Goal: Information Seeking & Learning: Find specific fact

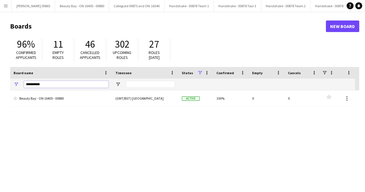
click at [59, 87] on input "**********" at bounding box center [66, 84] width 85 height 7
type input "******"
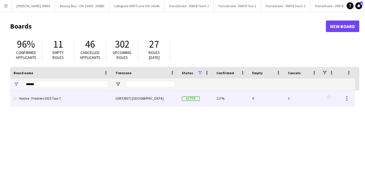
click at [61, 103] on link "Native - Freshers 2025 Tour 7" at bounding box center [61, 98] width 95 height 16
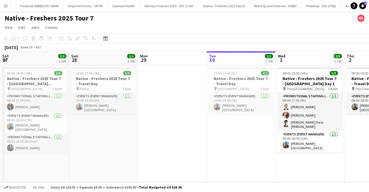
scroll to position [0, 121]
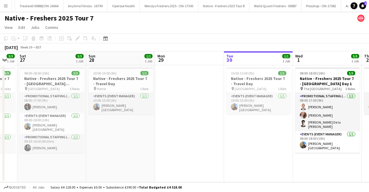
drag, startPoint x: 98, startPoint y: 132, endPoint x: 253, endPoint y: 125, distance: 155.4
click at [253, 125] on app-calendar-viewport "Thu 25 4/4 1 Job Fri 26 3/3 1 Job Sat 27 3/3 1 Job Sun 28 1/1 1 Job Mon 29 Tue …" at bounding box center [184, 116] width 369 height 131
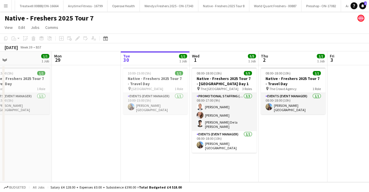
drag, startPoint x: 190, startPoint y: 125, endPoint x: 93, endPoint y: 126, distance: 97.0
click at [84, 124] on app-calendar-viewport "Thu 25 4/4 1 Job Fri 26 3/3 1 Job Sat 27 3/3 1 Job Sun 28 1/1 1 Job Mon 29 Tue …" at bounding box center [184, 116] width 369 height 131
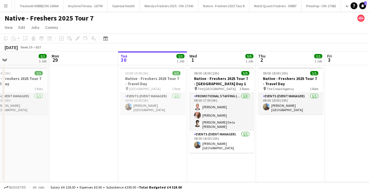
click at [8, 5] on app-icon "Menu" at bounding box center [5, 5] width 5 height 5
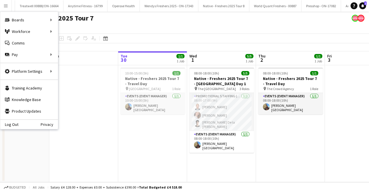
click at [217, 32] on app-page-menu "View Day view expanded Day view collapsed Month view Date picker Jump to [DATE]…" at bounding box center [184, 28] width 369 height 11
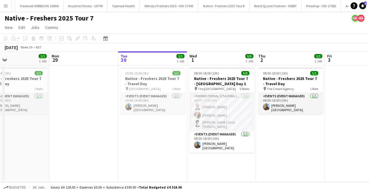
click at [6, 7] on app-icon "Menu" at bounding box center [5, 5] width 5 height 5
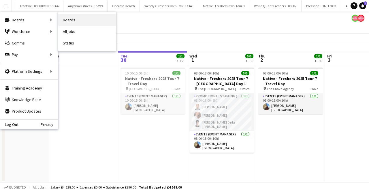
click at [73, 18] on link "Boards" at bounding box center [87, 20] width 58 height 12
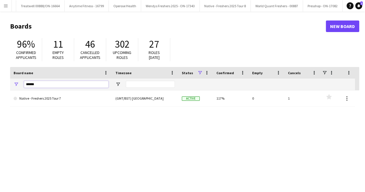
click at [42, 87] on input "******" at bounding box center [66, 84] width 85 height 7
click at [39, 85] on input "****" at bounding box center [66, 84] width 85 height 7
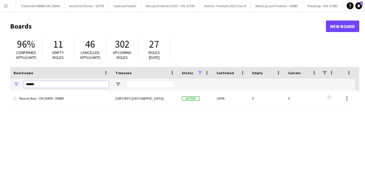
type input "******"
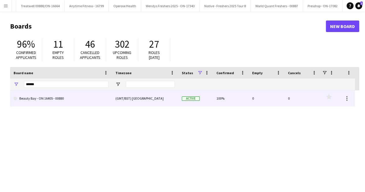
click at [38, 101] on link "Beauty Bay - ON 16405 - 00880" at bounding box center [61, 98] width 95 height 16
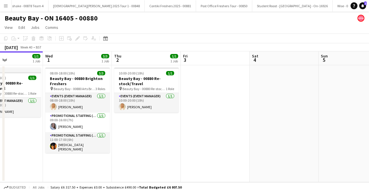
scroll to position [0, 246]
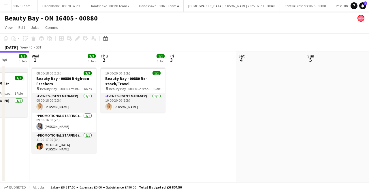
drag, startPoint x: 142, startPoint y: 111, endPoint x: 87, endPoint y: 117, distance: 55.4
click at [87, 117] on app-calendar-viewport "Sat 27 3/3 1 Job Sun 28 1/1 1 Job Mon 29 Tue 30 1/1 1 Job Wed 1 3/3 1 Job Thu 2…" at bounding box center [184, 116] width 369 height 131
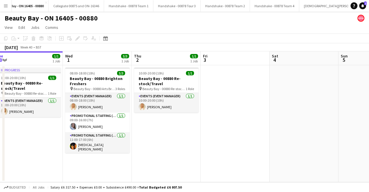
scroll to position [0, 201]
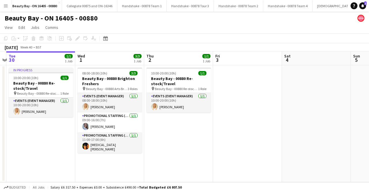
drag, startPoint x: 137, startPoint y: 131, endPoint x: 183, endPoint y: 131, distance: 45.9
click at [183, 131] on app-calendar-viewport "Sat 27 3/3 1 Job Sun 28 1/1 1 Job Mon 29 Tue 30 1/1 1 Job Wed 1 3/3 1 Job Thu 2…" at bounding box center [184, 116] width 369 height 131
click at [177, 28] on app-page-menu "View Day view expanded Day view collapsed Month view Date picker Jump to [DATE]…" at bounding box center [184, 28] width 369 height 11
click at [5, 7] on app-icon "Menu" at bounding box center [5, 5] width 5 height 5
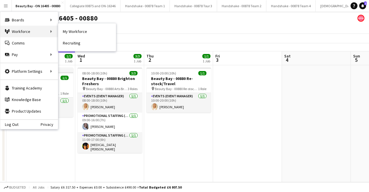
click at [40, 30] on div "Workforce Workforce" at bounding box center [29, 32] width 58 height 12
click at [88, 35] on link "My Workforce" at bounding box center [87, 32] width 58 height 12
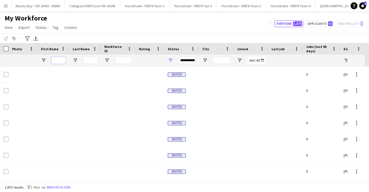
click at [64, 59] on input "First Name Filter Input" at bounding box center [58, 60] width 14 height 7
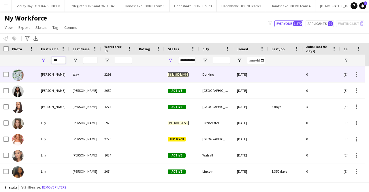
type input "***"
click at [48, 76] on div "[PERSON_NAME]" at bounding box center [54, 74] width 32 height 16
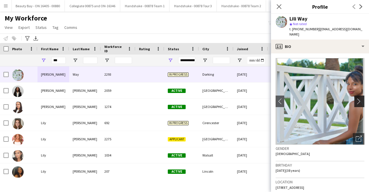
click at [358, 97] on button "chevron-right" at bounding box center [361, 102] width 12 height 12
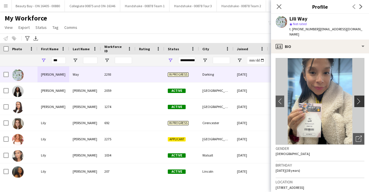
click at [356, 101] on app-icon "chevron-right" at bounding box center [360, 101] width 9 height 6
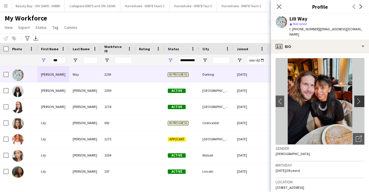
click at [356, 101] on app-icon "chevron-right" at bounding box center [360, 101] width 9 height 6
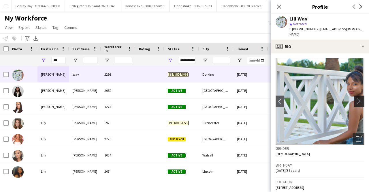
click at [356, 101] on app-icon "chevron-right" at bounding box center [360, 101] width 9 height 6
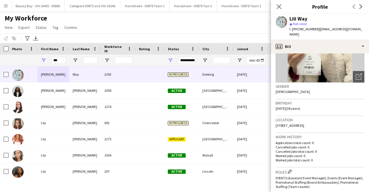
scroll to position [87, 0]
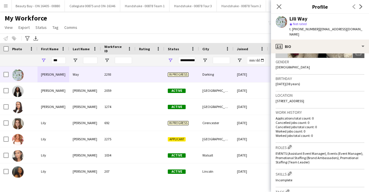
drag, startPoint x: 315, startPoint y: 98, endPoint x: 281, endPoint y: 97, distance: 33.5
click at [281, 97] on div "Location [STREET_ADDRESS]" at bounding box center [320, 99] width 89 height 17
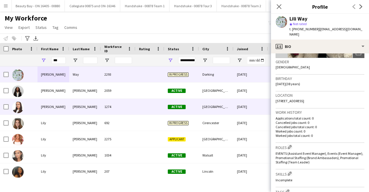
click at [51, 111] on div "[PERSON_NAME]" at bounding box center [54, 107] width 32 height 16
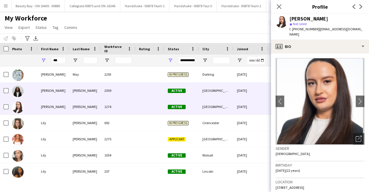
click at [69, 90] on div "[PERSON_NAME]" at bounding box center [85, 91] width 32 height 16
